Goal: Answer question/provide support: Share knowledge or assist other users

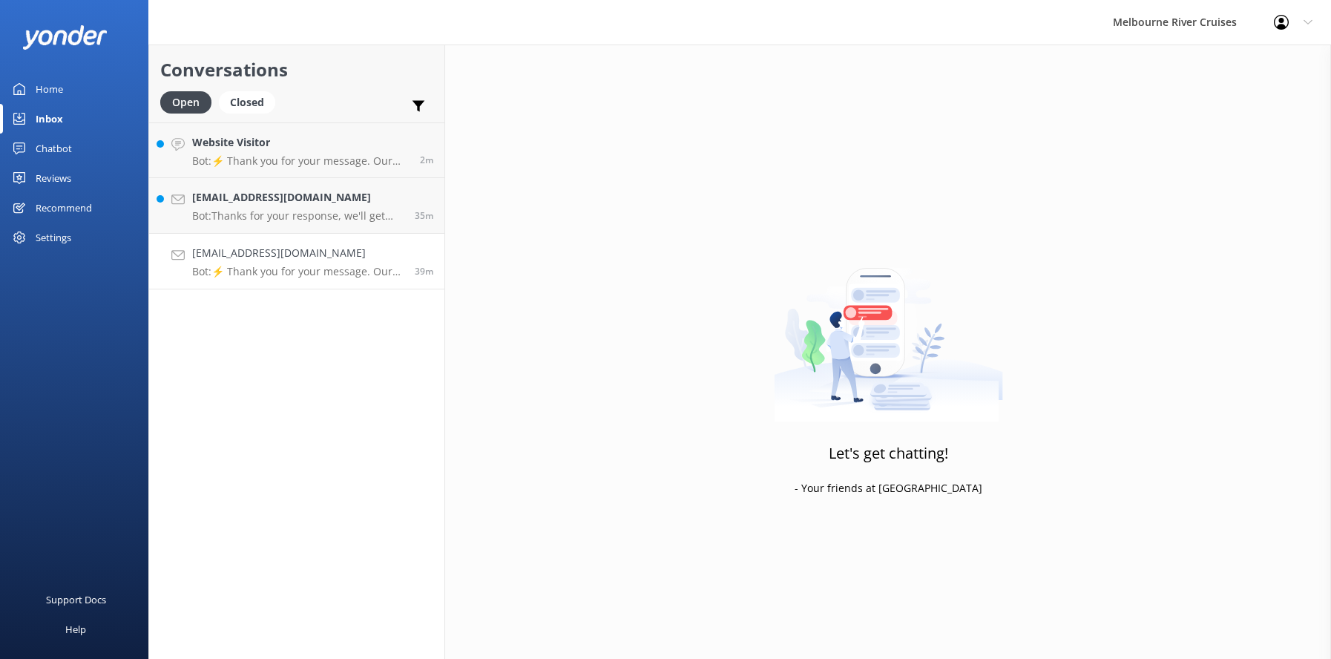
click at [252, 262] on div "[EMAIL_ADDRESS][DOMAIN_NAME] Bot: ⚡ Thank you for your message. Our office hour…" at bounding box center [298, 261] width 212 height 33
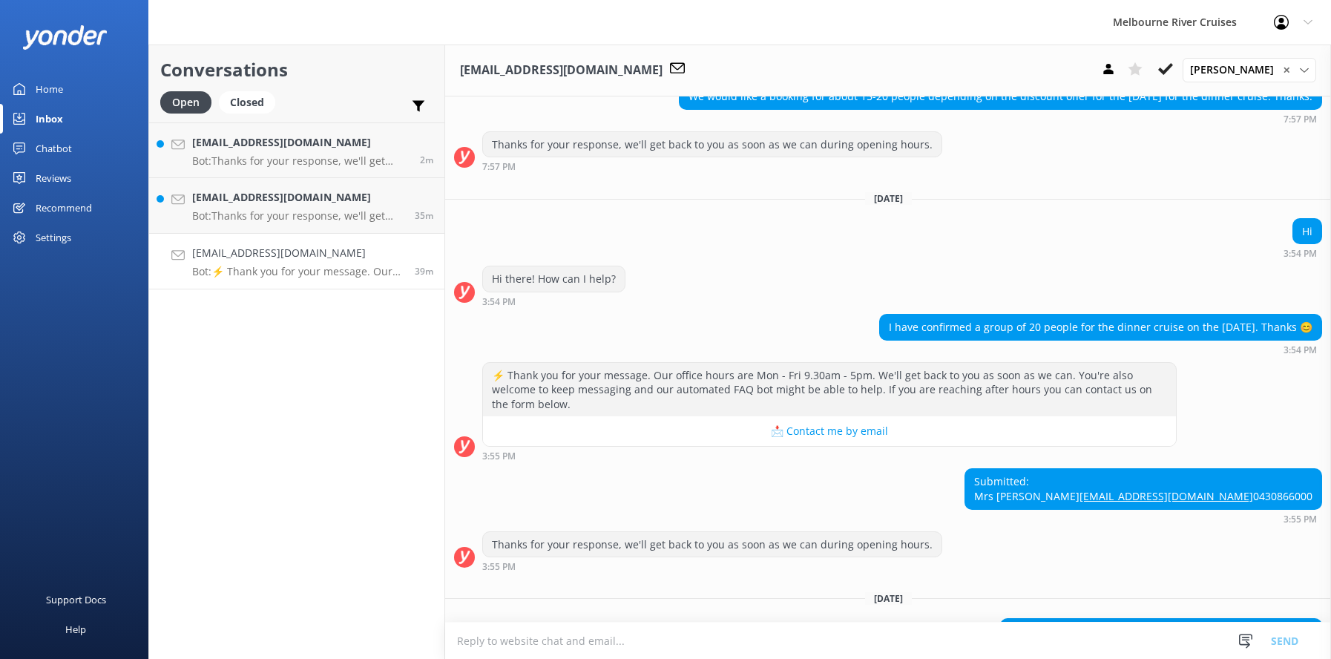
scroll to position [436, 0]
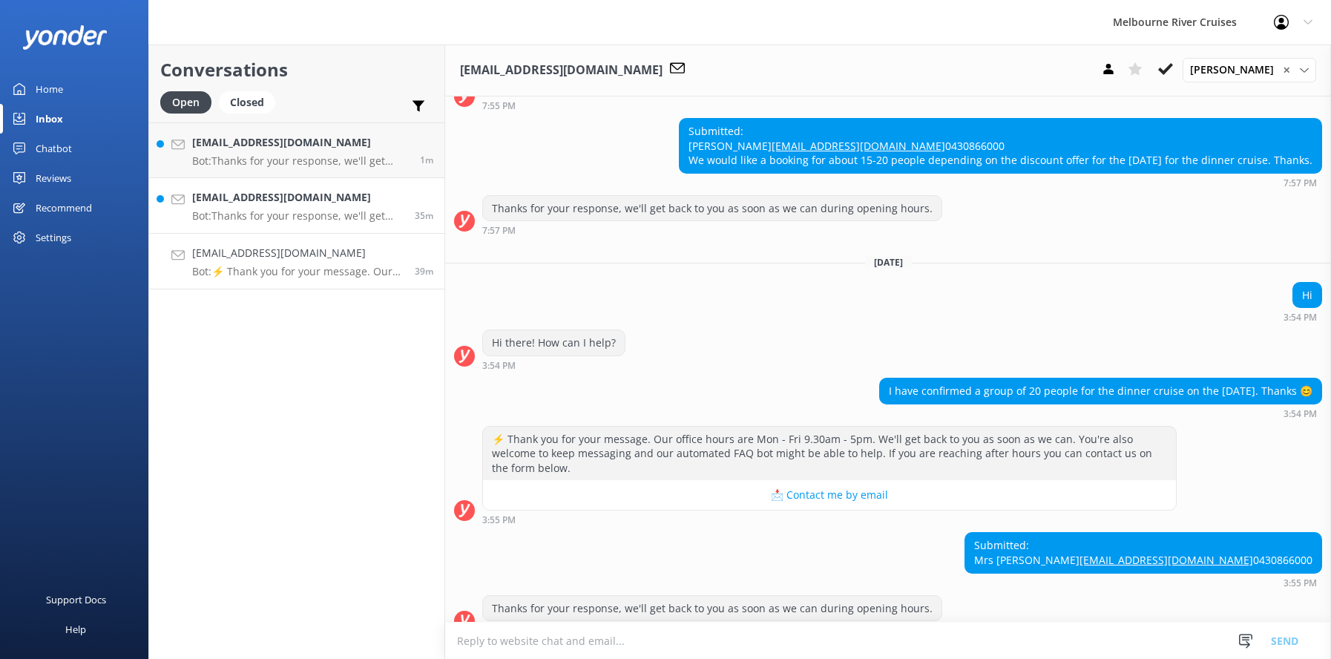
click at [260, 210] on p "Bot: Thanks for your response, we'll get back to you as soon as we can during o…" at bounding box center [298, 215] width 212 height 13
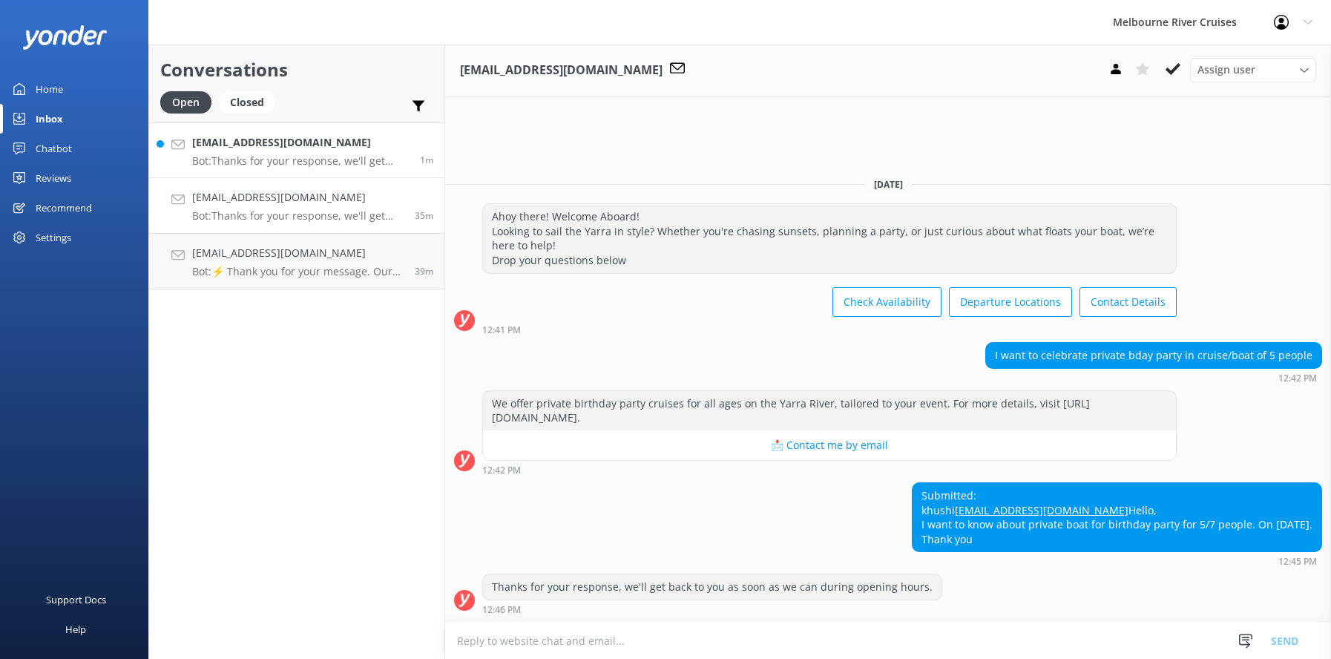
click at [242, 148] on h4 "[EMAIL_ADDRESS][DOMAIN_NAME]" at bounding box center [300, 142] width 217 height 16
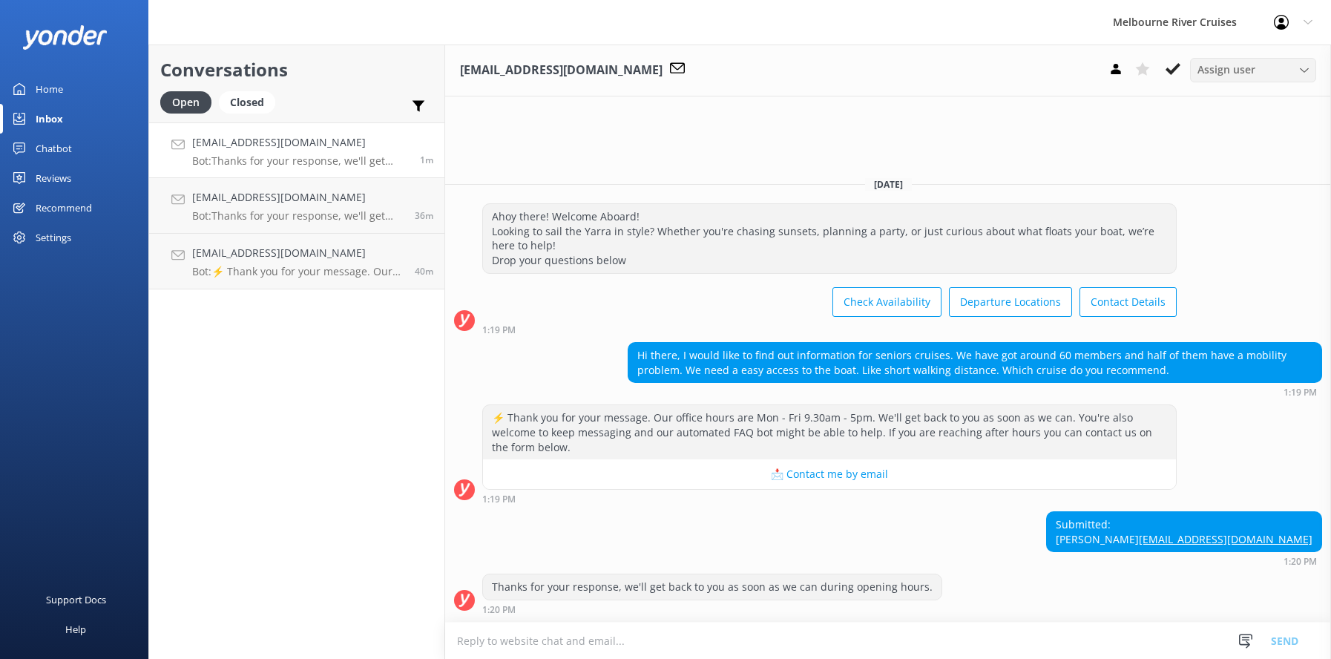
click at [1305, 71] on icon at bounding box center [1304, 70] width 9 height 9
click at [1221, 295] on link "Inna" at bounding box center [1257, 292] width 132 height 30
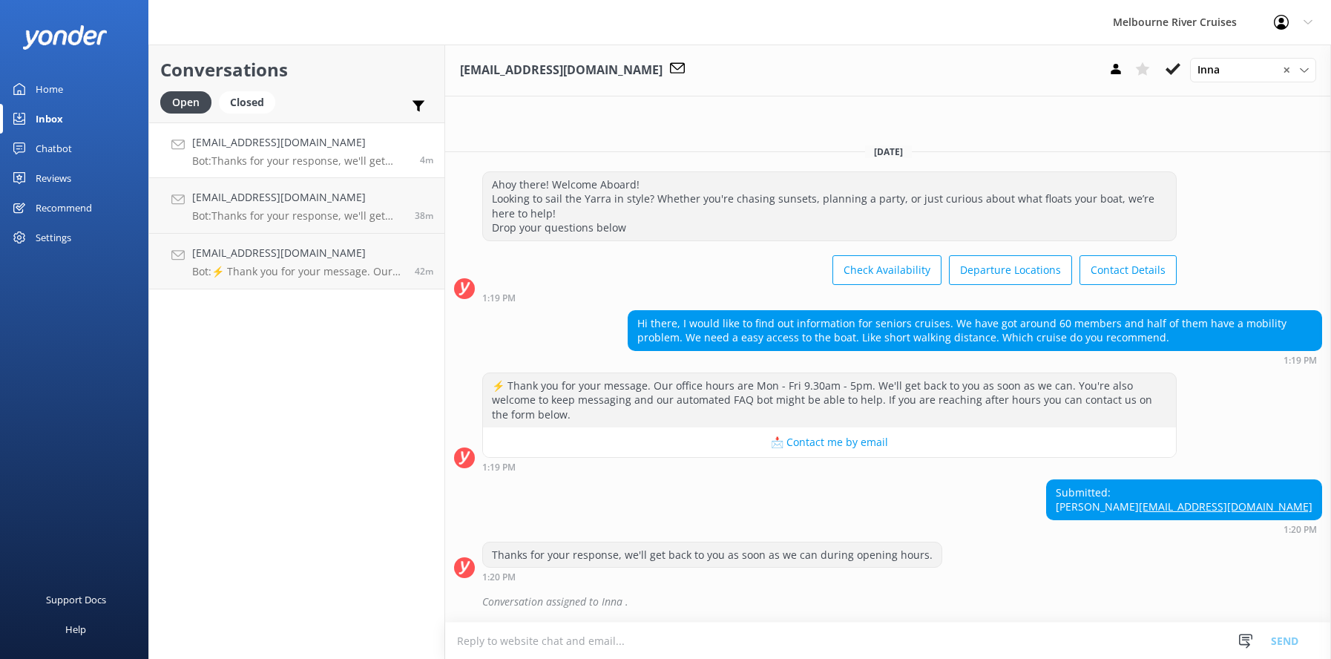
click at [47, 149] on div "Chatbot" at bounding box center [54, 149] width 36 height 30
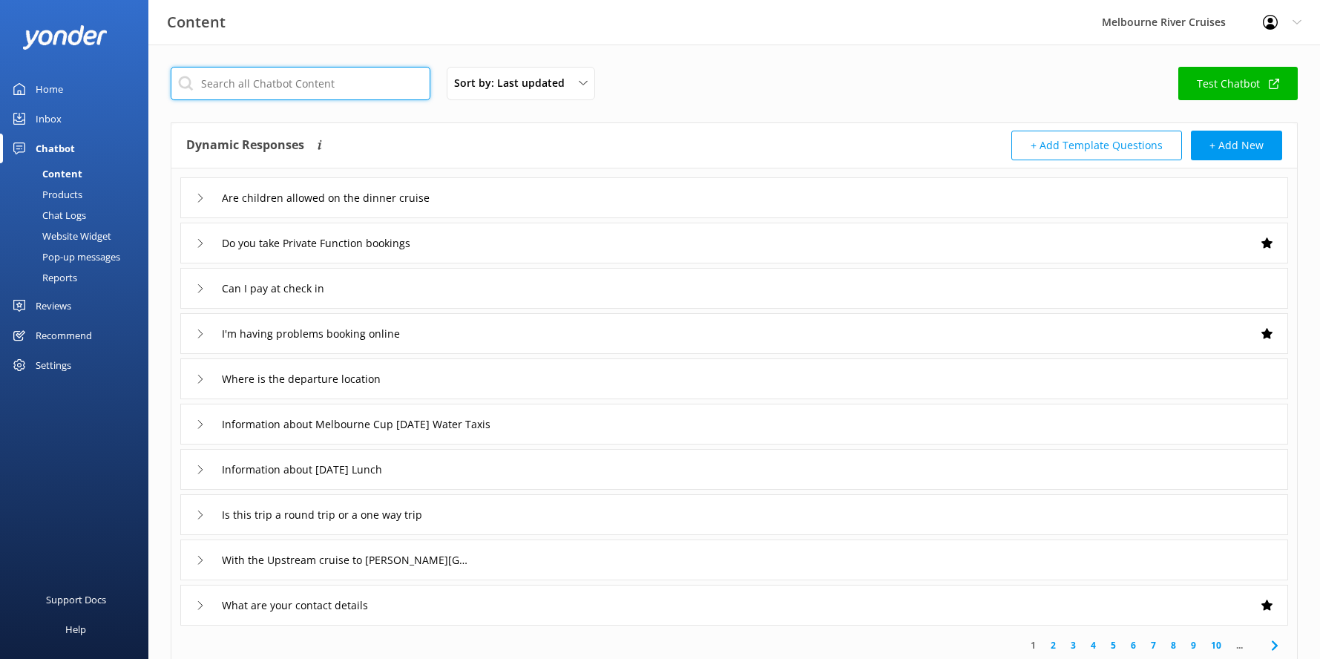
click at [217, 85] on input "text" at bounding box center [301, 83] width 260 height 33
type input "wheelchair"
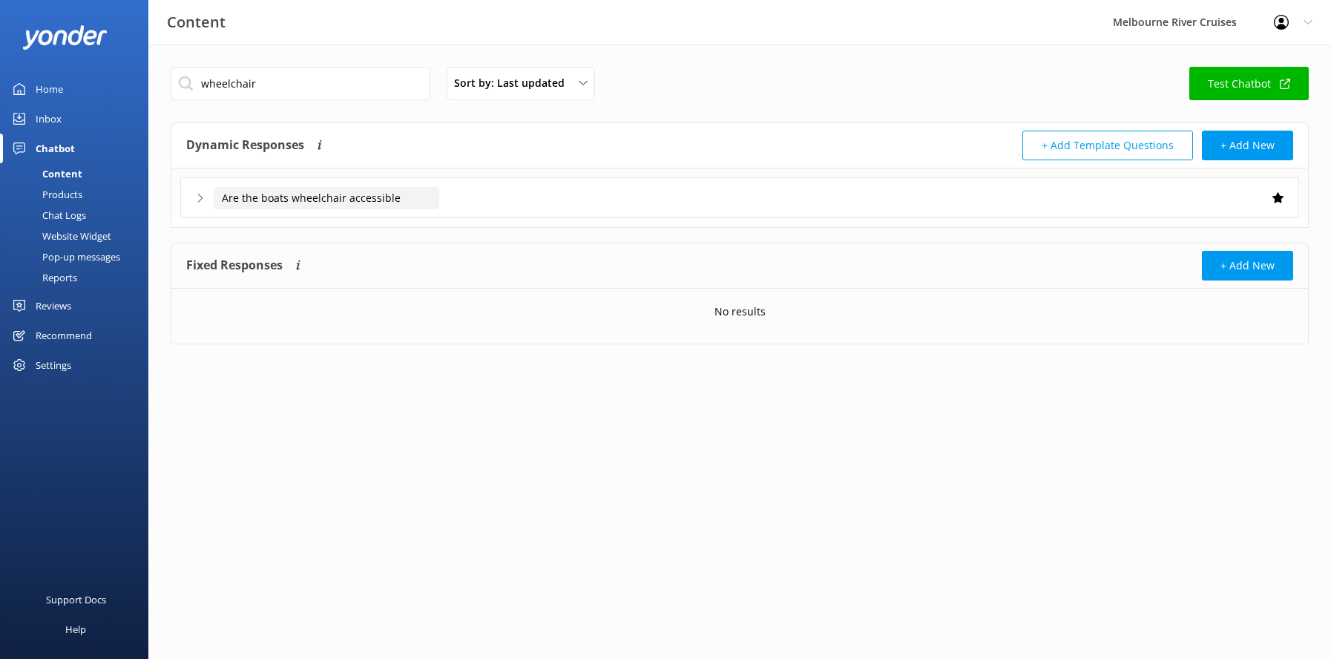
click at [264, 199] on input "Are the boats wheelchair accessible" at bounding box center [327, 198] width 226 height 22
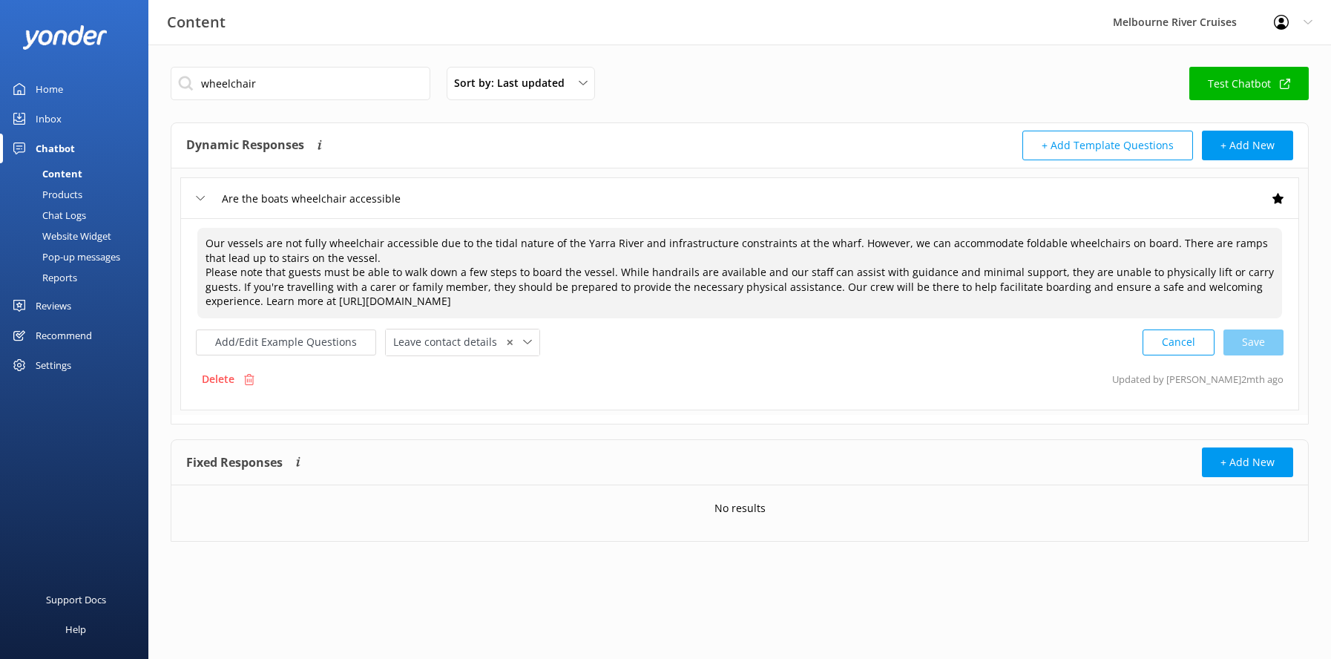
drag, startPoint x: 206, startPoint y: 240, endPoint x: 655, endPoint y: 302, distance: 452.6
click at [655, 302] on textarea "Our vessels are not fully wheelchair accessible due to the tidal nature of the …" at bounding box center [739, 273] width 1085 height 91
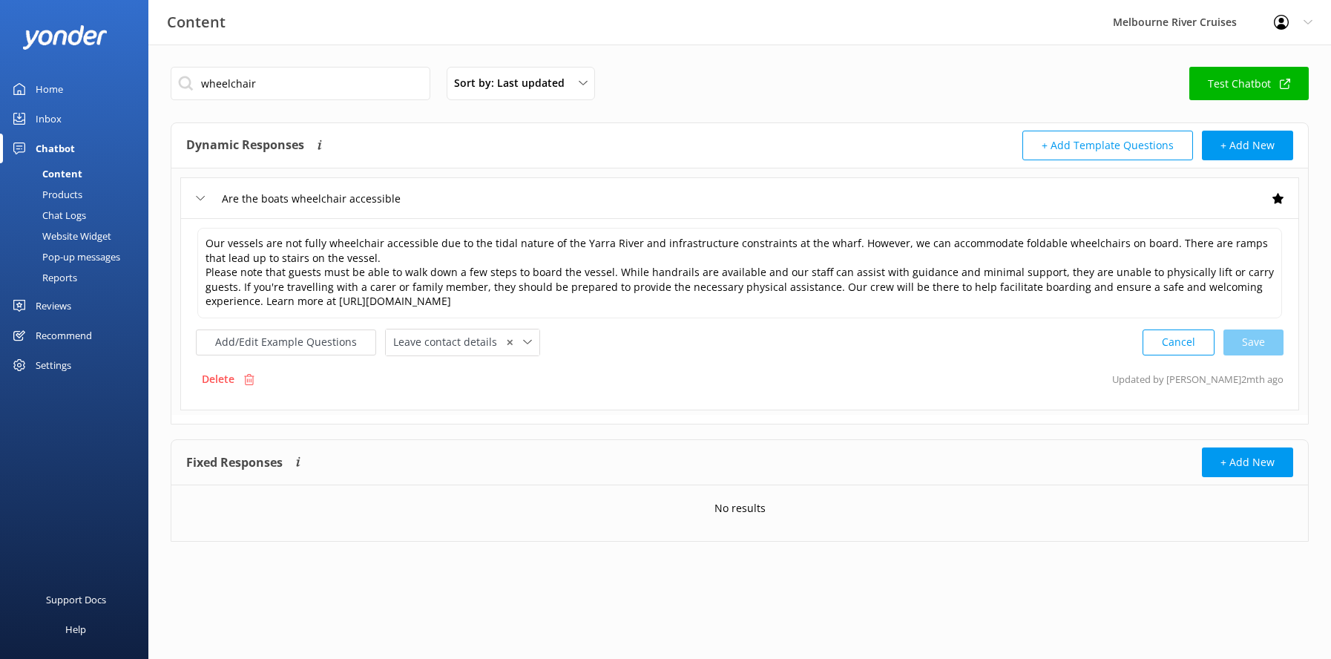
click at [53, 120] on div "Inbox" at bounding box center [49, 119] width 26 height 30
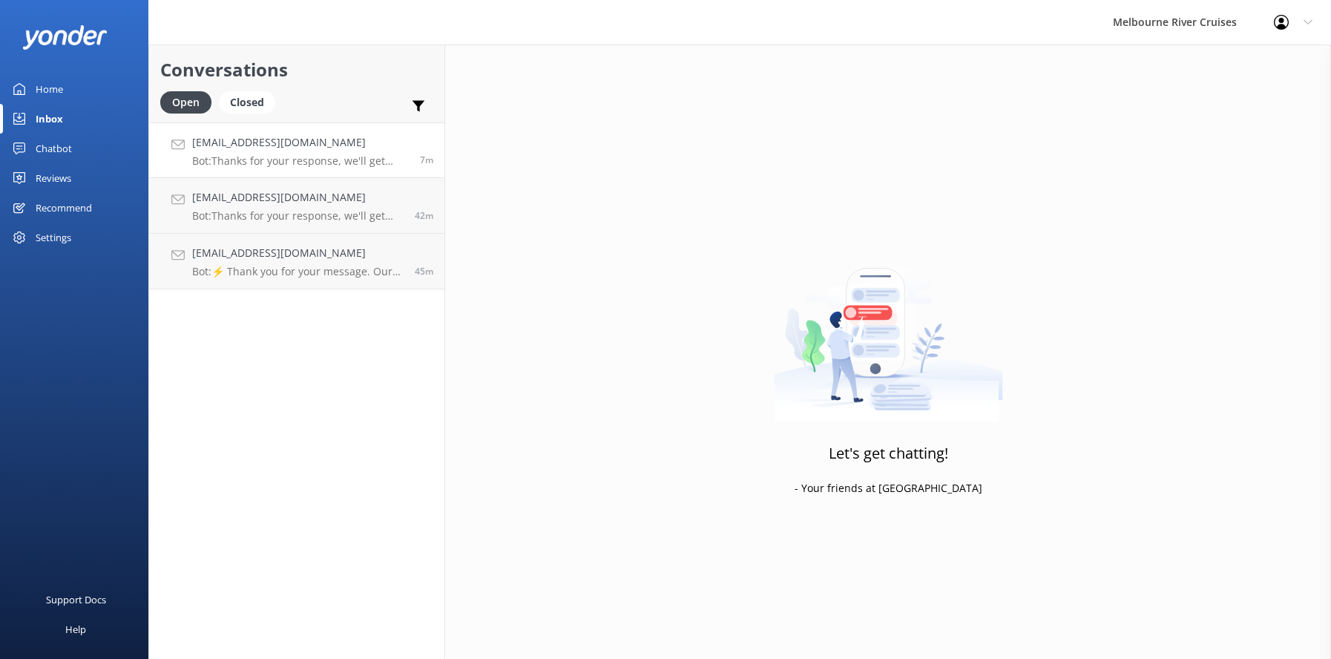
click at [260, 145] on h4 "[EMAIL_ADDRESS][DOMAIN_NAME]" at bounding box center [300, 142] width 217 height 16
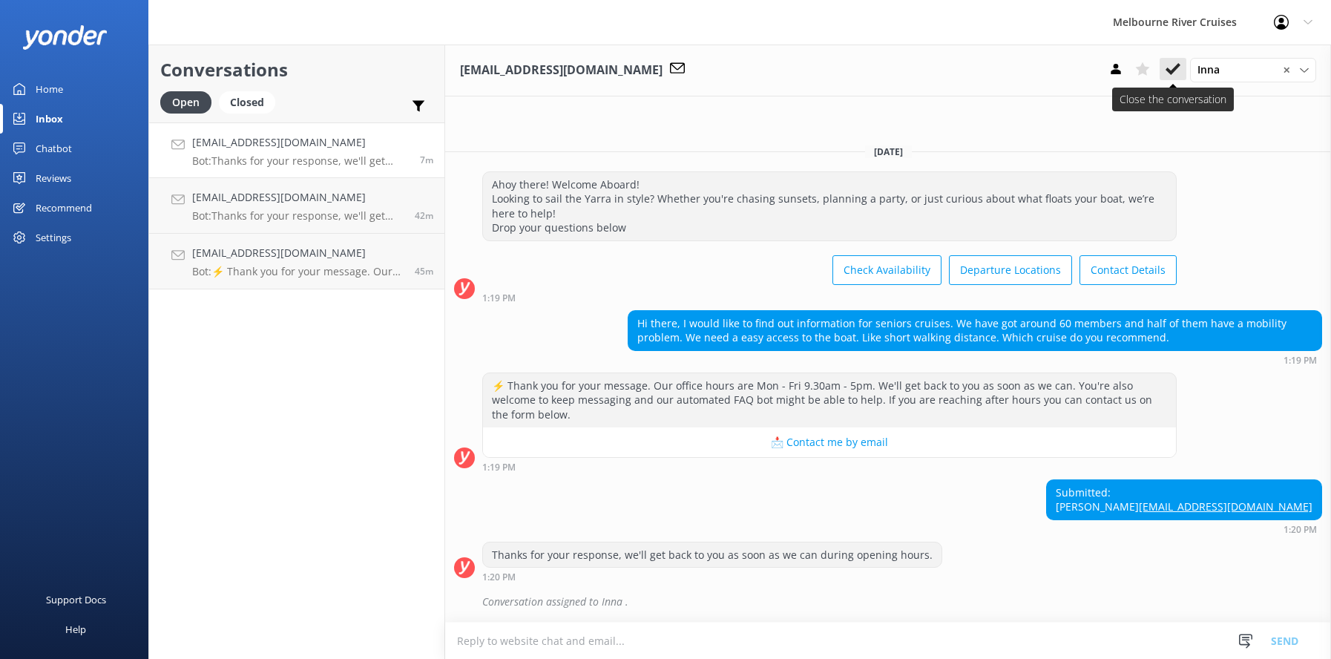
click at [1172, 71] on use at bounding box center [1173, 69] width 15 height 12
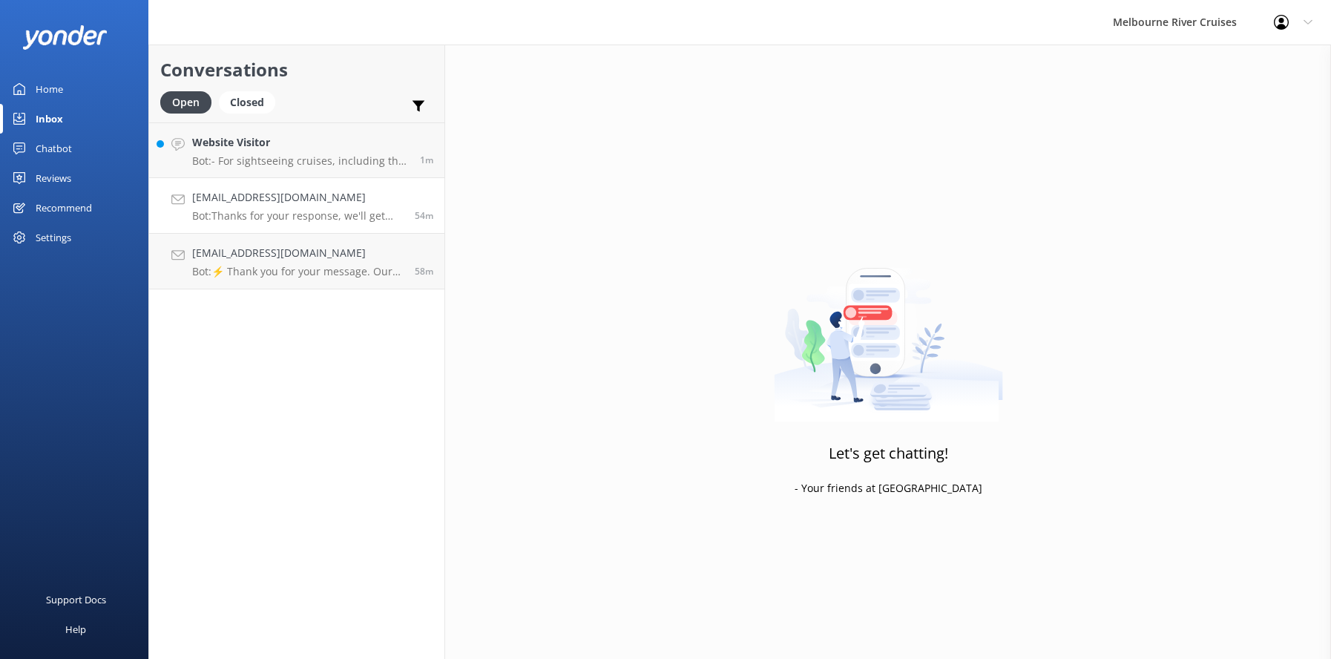
click at [279, 207] on div "[EMAIL_ADDRESS][DOMAIN_NAME] Bot: Thanks for your response, we'll get back to y…" at bounding box center [298, 205] width 212 height 33
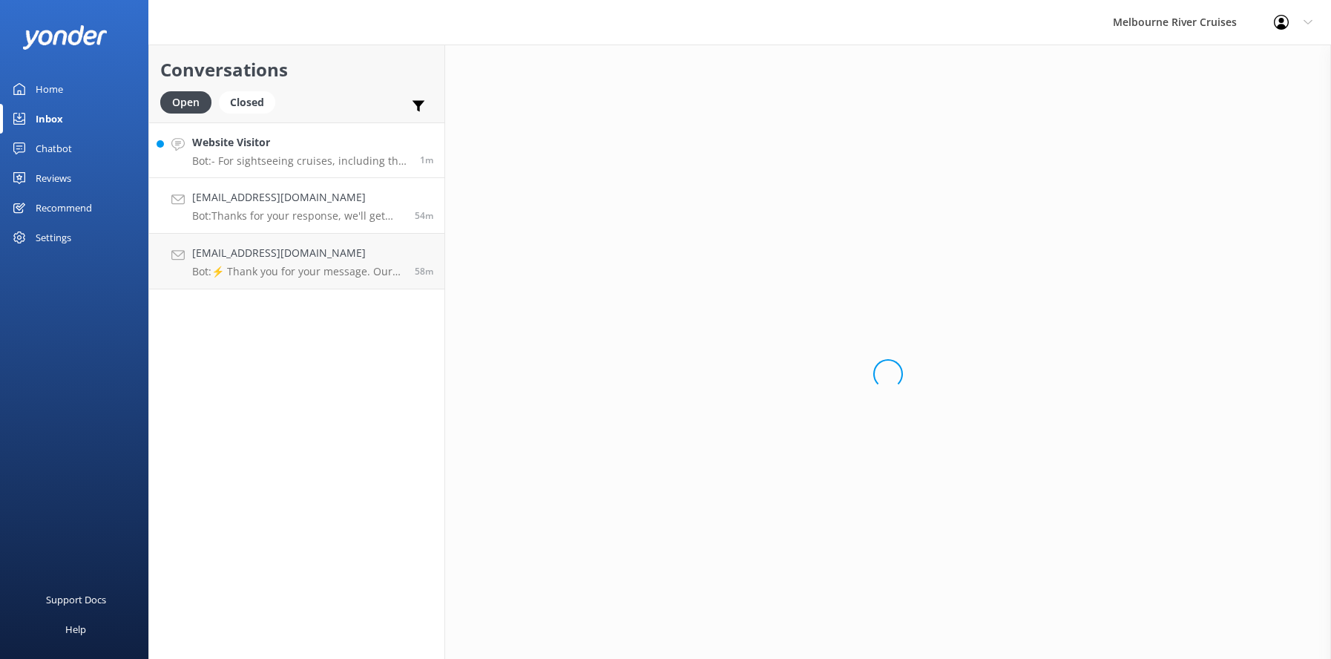
click at [258, 154] on div "Website Visitor Bot: - For sightseeing cruises, including the [GEOGRAPHIC_DATA]…" at bounding box center [300, 150] width 217 height 32
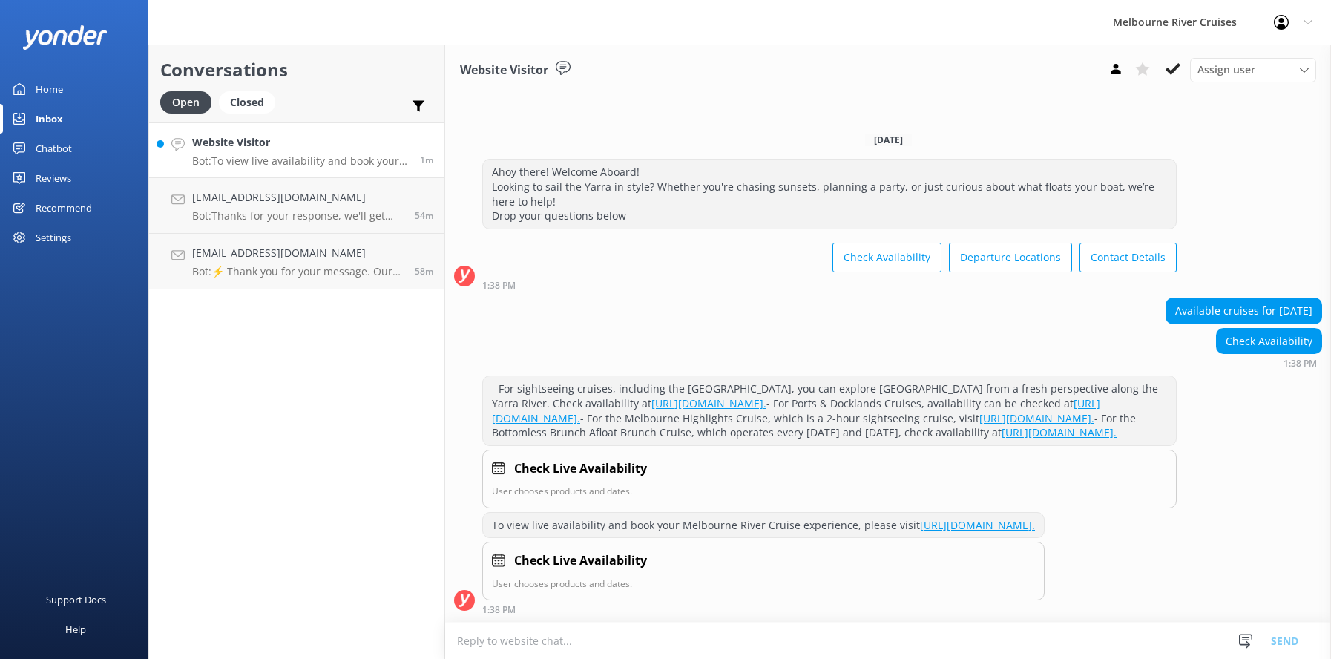
scroll to position [49, 0]
click at [1172, 65] on icon at bounding box center [1173, 69] width 15 height 15
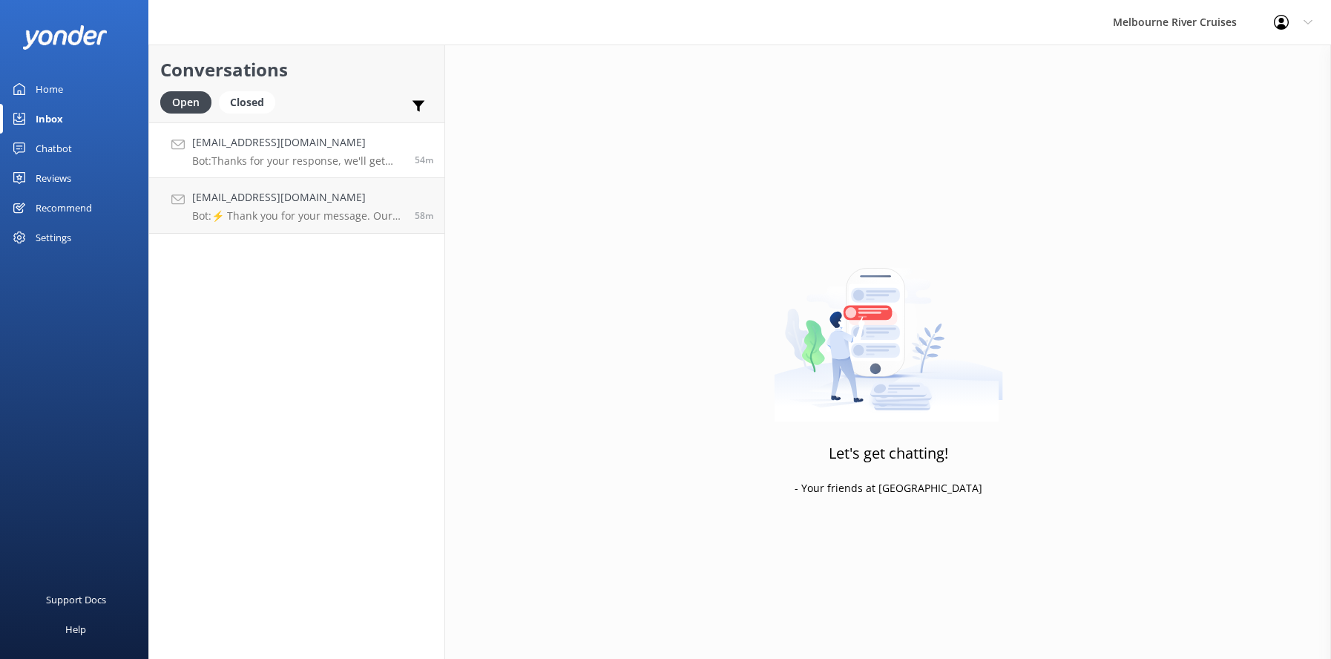
click at [282, 155] on p "Bot: Thanks for your response, we'll get back to you as soon as we can during o…" at bounding box center [298, 160] width 212 height 13
